Goal: Find specific page/section: Find specific page/section

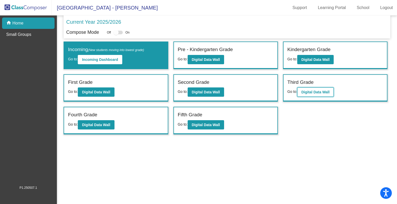
click at [314, 91] on b "Digital Data Wall" at bounding box center [315, 92] width 28 height 4
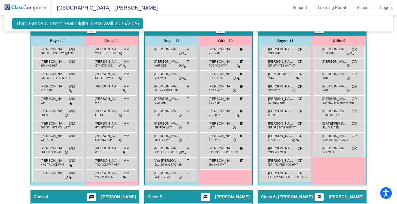
scroll to position [142, 0]
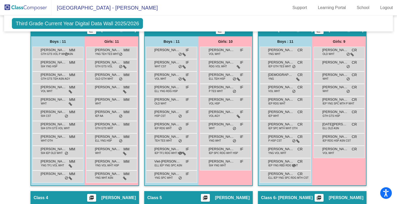
click at [386, 112] on div "Hallway - Hallway Class picture_as_pdf Add Student First Name Last Name Student…" at bounding box center [198, 192] width 381 height 336
click at [380, 113] on div "Hallway - Hallway Class picture_as_pdf Add Student First Name Last Name Student…" at bounding box center [198, 192] width 381 height 336
click at [380, 67] on div "Hallway - Hallway Class picture_as_pdf Add Student First Name Last Name Student…" at bounding box center [198, 192] width 381 height 336
click at [383, 80] on div "Hallway - Hallway Class picture_as_pdf Add Student First Name Last Name Student…" at bounding box center [198, 192] width 381 height 336
click at [383, 67] on div "Hallway - Hallway Class picture_as_pdf Add Student First Name Last Name Student…" at bounding box center [198, 192] width 381 height 336
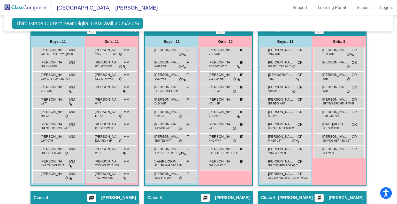
click at [376, 62] on div "Hallway - Hallway Class picture_as_pdf Add Student First Name Last Name Student…" at bounding box center [198, 192] width 381 height 336
